Goal: Information Seeking & Learning: Learn about a topic

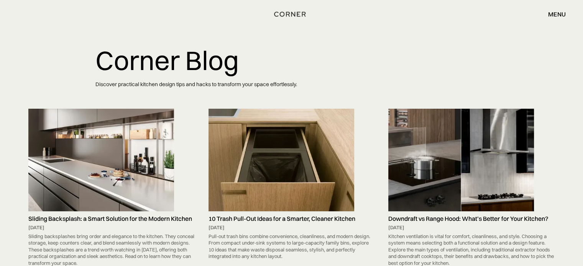
drag, startPoint x: 231, startPoint y: 154, endPoint x: 233, endPoint y: 147, distance: 7.0
click at [231, 154] on img at bounding box center [281, 160] width 146 height 103
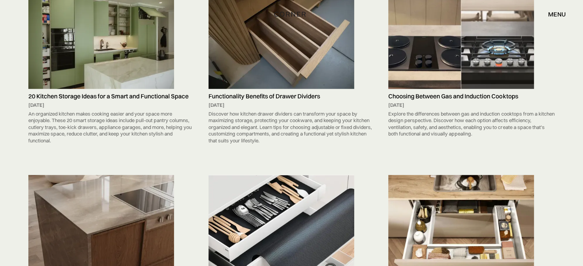
scroll to position [623, 0]
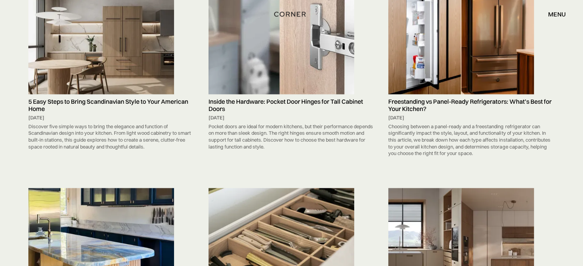
scroll to position [2945, 0]
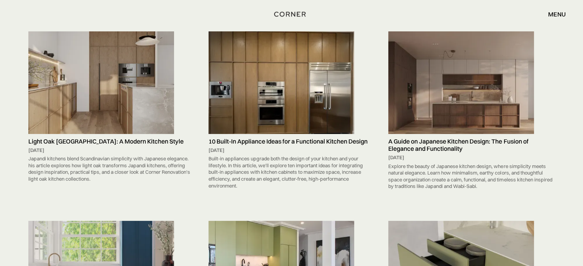
click at [44, 95] on img at bounding box center [101, 82] width 146 height 103
